Goal: Task Accomplishment & Management: Use online tool/utility

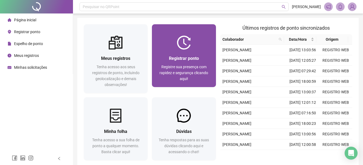
click at [184, 66] on span "Registre sua presença com rapidez e segurança clicando aqui!" at bounding box center [183, 73] width 49 height 16
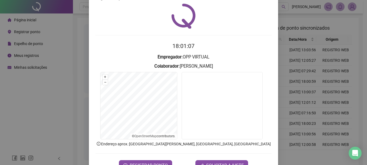
scroll to position [34, 0]
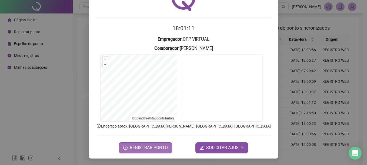
click at [139, 148] on span "REGISTRAR PONTO" at bounding box center [149, 148] width 38 height 6
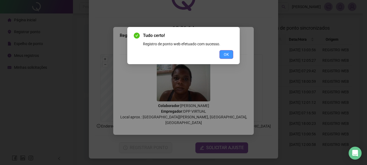
click at [226, 55] on span "OK" at bounding box center [226, 55] width 5 height 6
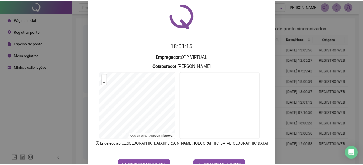
scroll to position [0, 0]
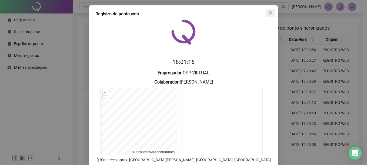
click at [268, 12] on icon "close" at bounding box center [270, 13] width 4 height 4
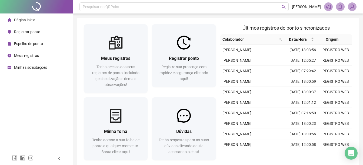
click at [21, 20] on span "Página inicial" at bounding box center [25, 20] width 22 height 4
